Goal: Task Accomplishment & Management: Manage account settings

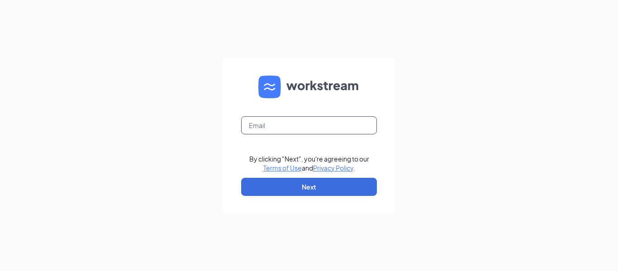
click at [278, 125] on input "text" at bounding box center [309, 125] width 136 height 18
type input "[EMAIL_ADDRESS][DOMAIN_NAME]"
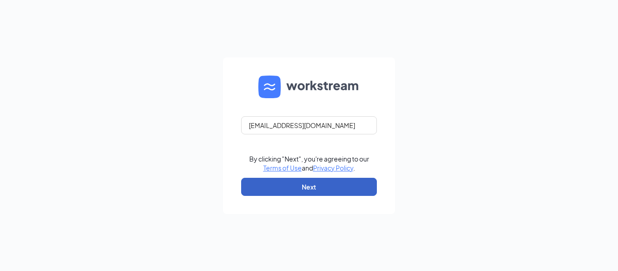
click at [360, 185] on button "Next" at bounding box center [309, 187] width 136 height 18
